Goal: Task Accomplishment & Management: Manage account settings

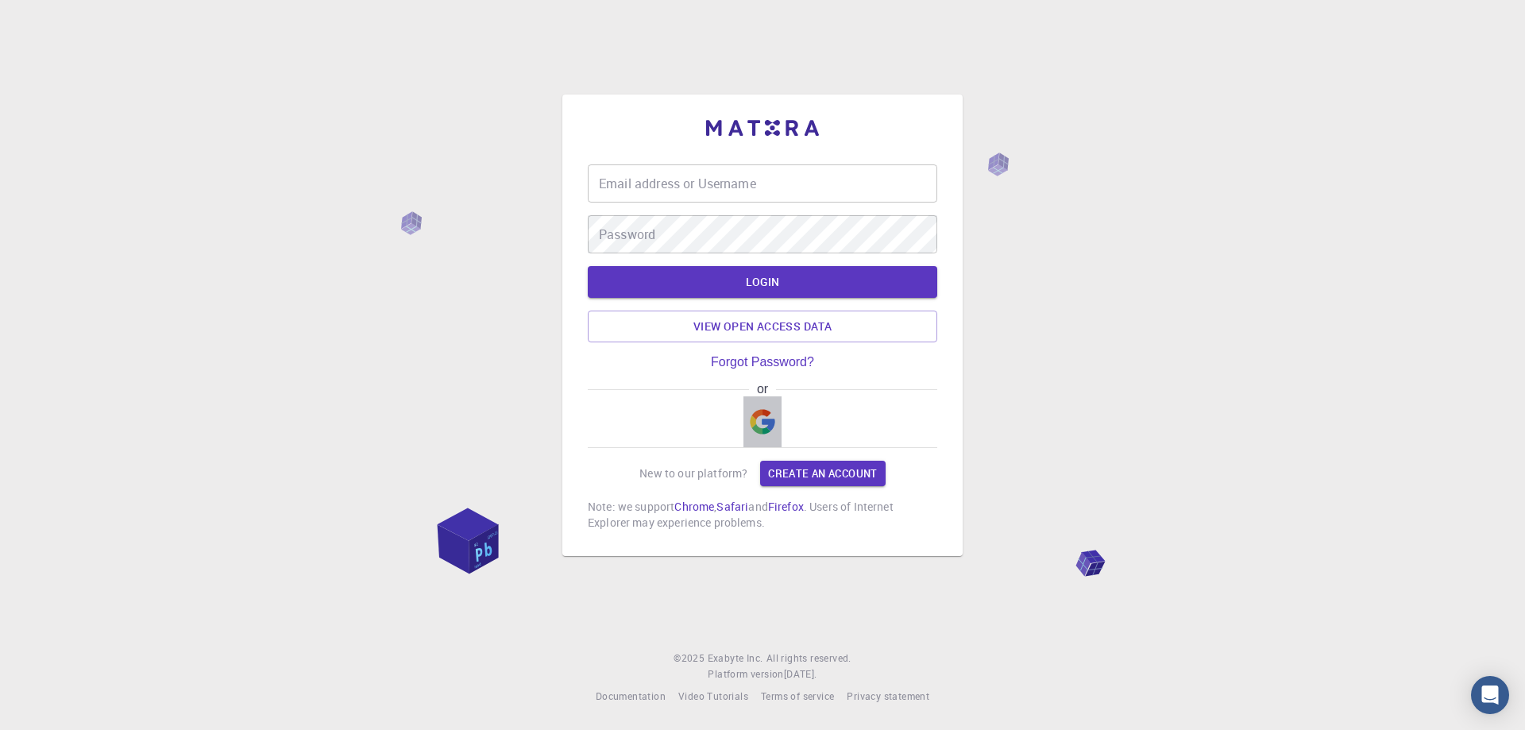
click at [754, 420] on img "button" at bounding box center [762, 421] width 25 height 25
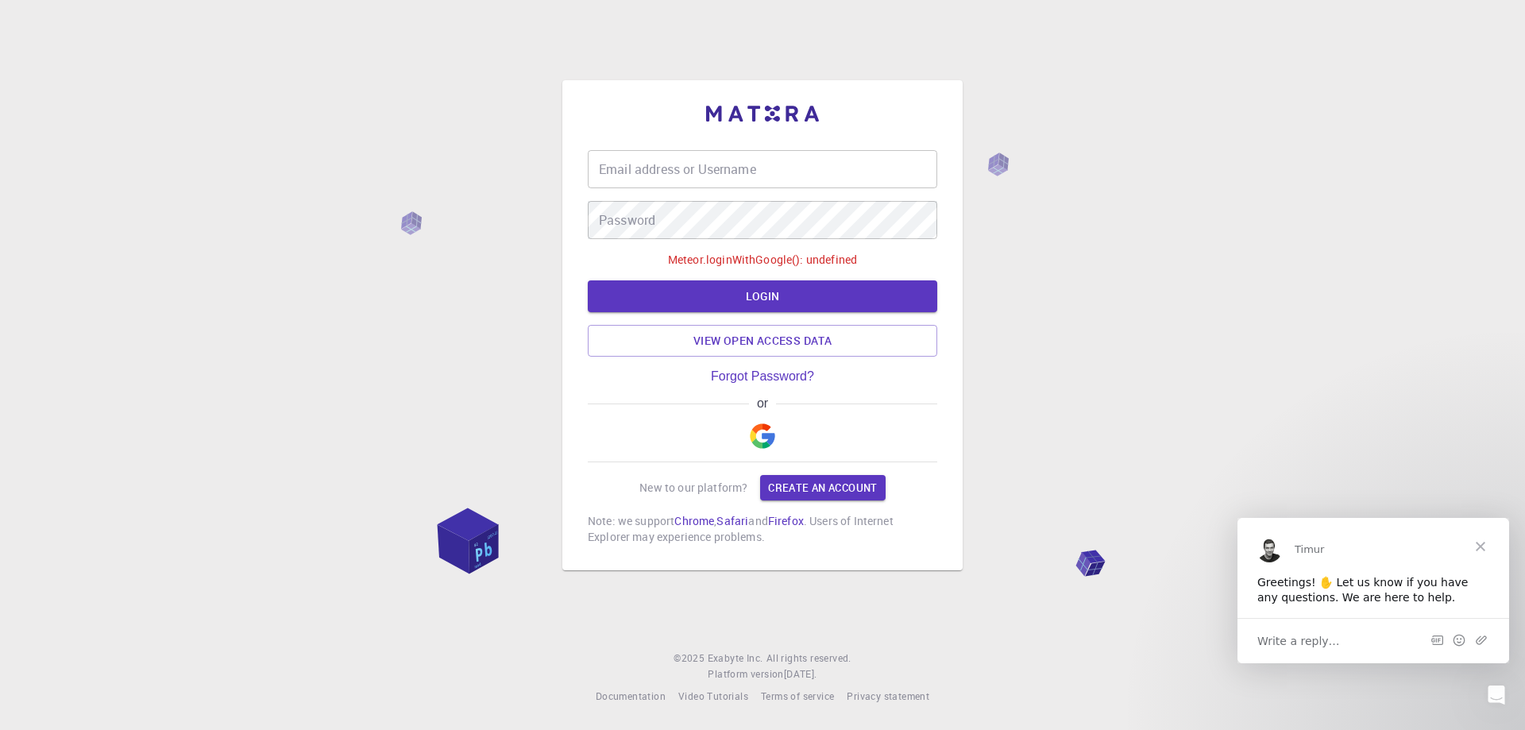
click at [768, 408] on div "or" at bounding box center [763, 429] width 350 height 66
click at [760, 445] on img "button" at bounding box center [762, 435] width 25 height 25
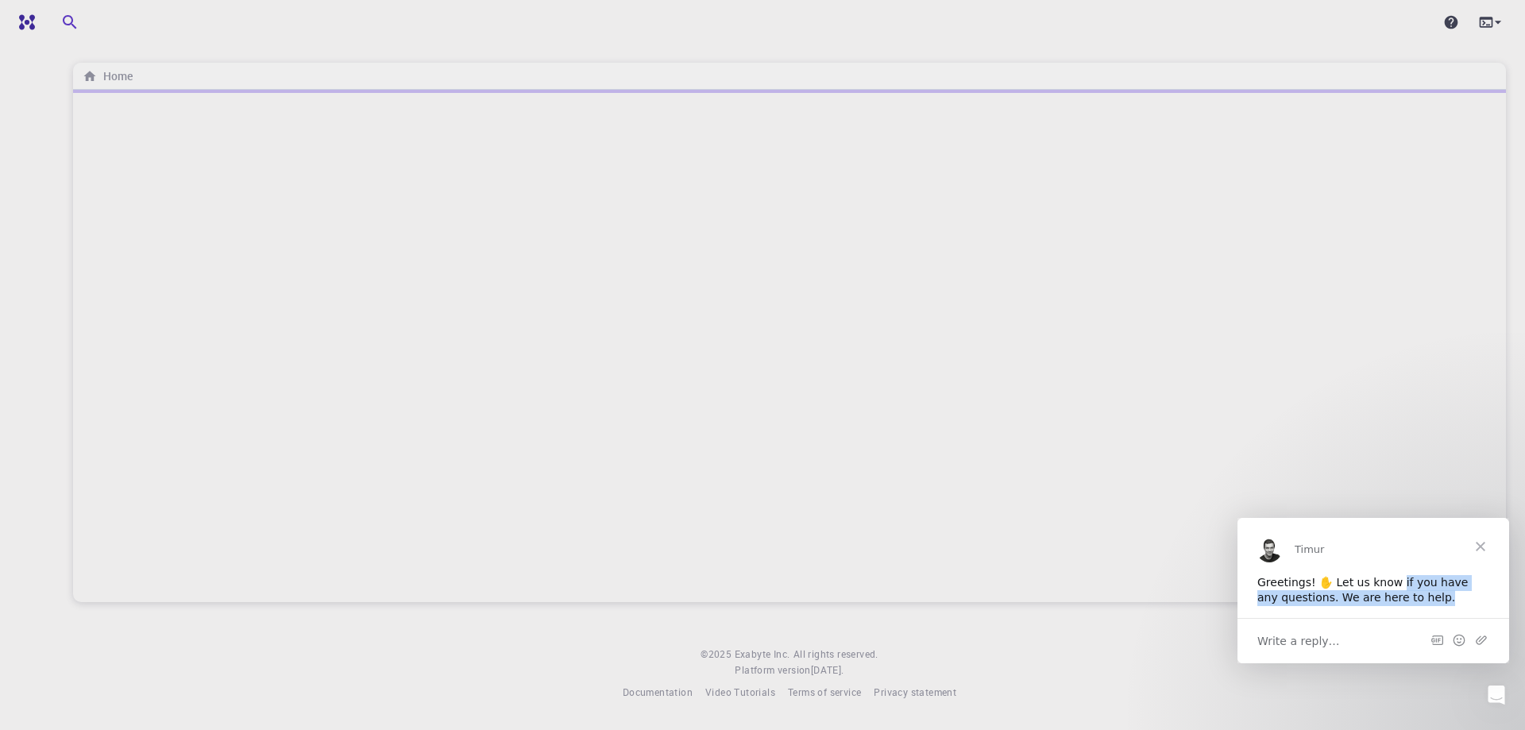
drag, startPoint x: 1427, startPoint y: 585, endPoint x: 1434, endPoint y: 603, distance: 19.3
click at [1434, 603] on div "Greetings! ✋ Let us know if you have any questions. We are here to help." at bounding box center [1373, 589] width 232 height 31
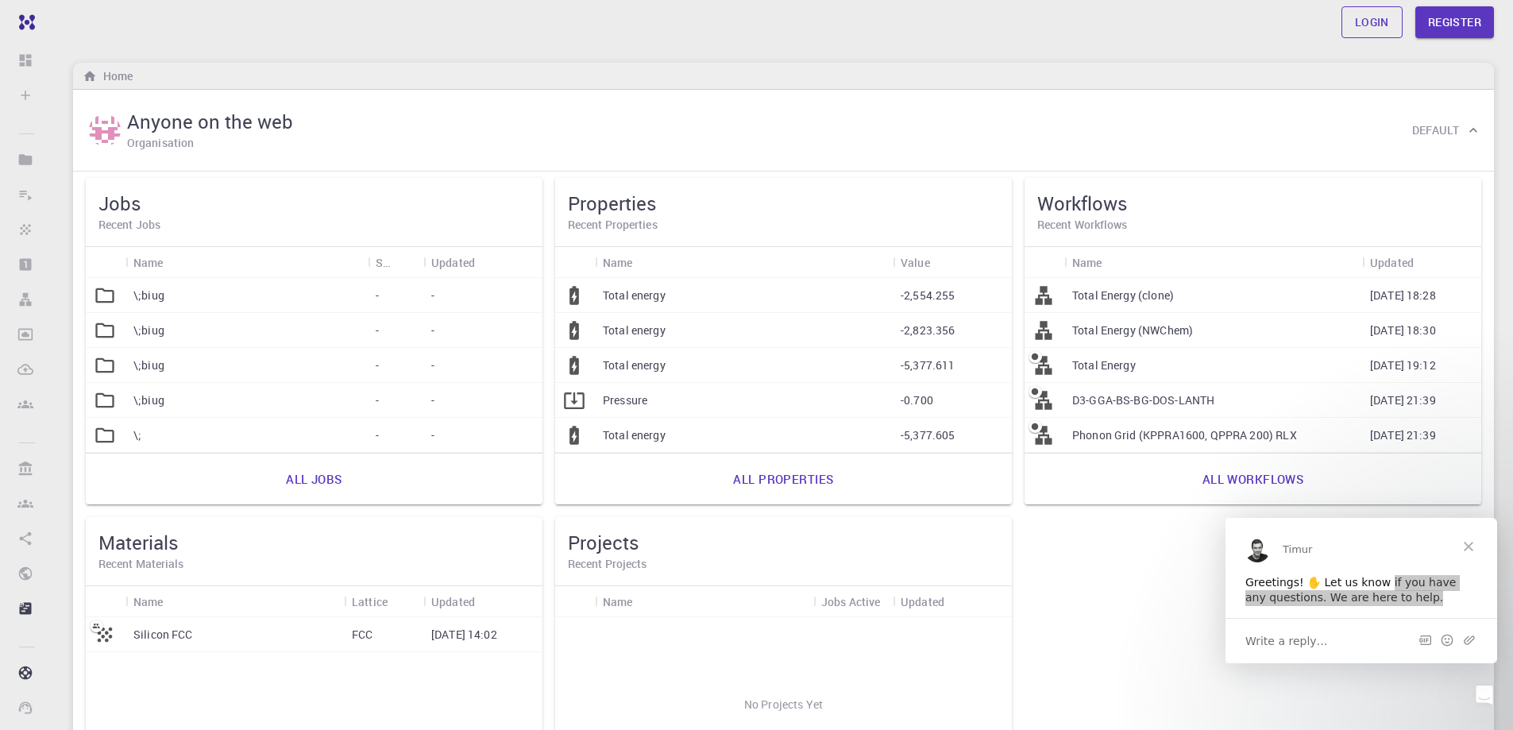
click at [1373, 27] on link "Login" at bounding box center [1372, 22] width 61 height 32
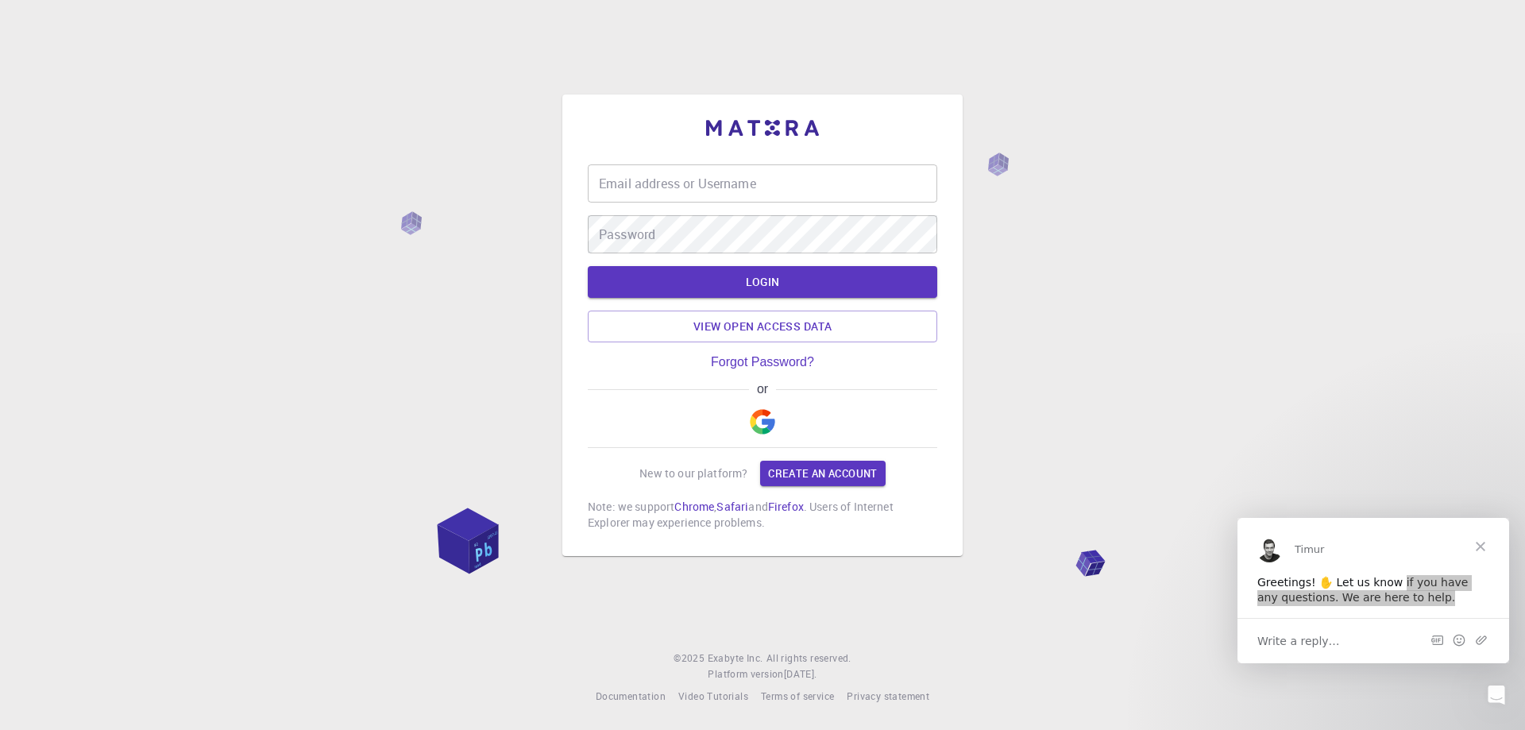
click at [756, 427] on img "button" at bounding box center [762, 421] width 25 height 25
click at [769, 435] on img "button" at bounding box center [762, 421] width 25 height 25
